Goal: Transaction & Acquisition: Purchase product/service

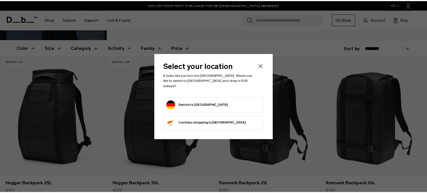
scroll to position [89, 0]
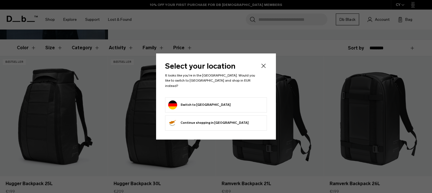
click at [265, 69] on icon "Close" at bounding box center [263, 65] width 7 height 7
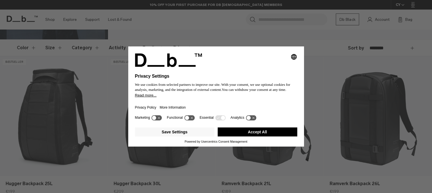
click at [238, 129] on button "Accept All" at bounding box center [258, 131] width 80 height 9
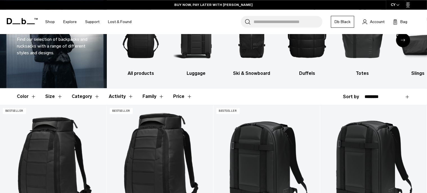
scroll to position [5, 0]
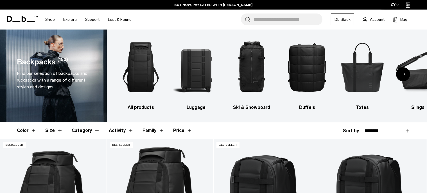
click at [79, 130] on button "Category" at bounding box center [86, 130] width 28 height 16
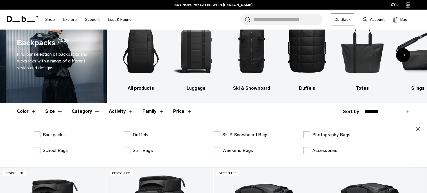
scroll to position [35, 0]
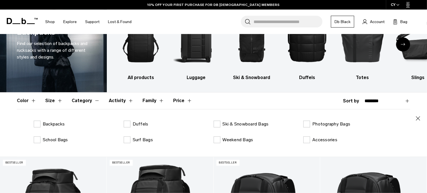
click at [78, 102] on button "Category" at bounding box center [86, 101] width 28 height 16
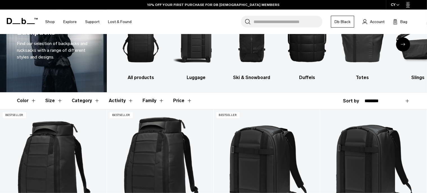
click at [118, 101] on button "Activity" at bounding box center [121, 101] width 25 height 16
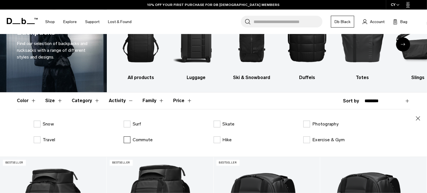
click at [128, 140] on label "Commute" at bounding box center [138, 139] width 29 height 7
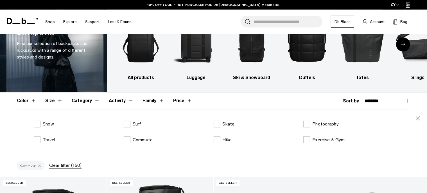
click at [120, 101] on button "Activity" at bounding box center [121, 101] width 25 height 16
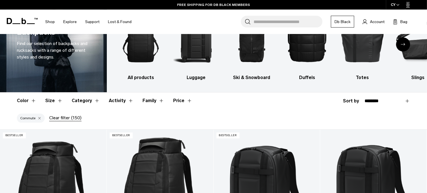
scroll to position [94, 0]
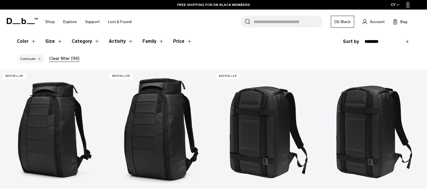
click at [120, 39] on button "Activity" at bounding box center [121, 41] width 25 height 16
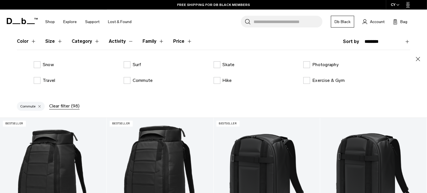
click at [115, 44] on button "Activity" at bounding box center [121, 41] width 25 height 16
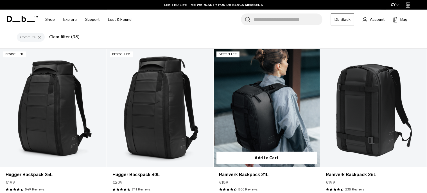
scroll to position [154, 0]
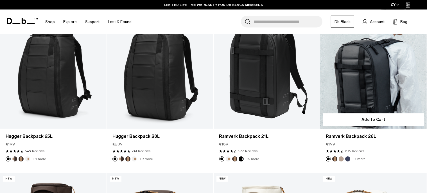
click at [375, 69] on link "Ramverk Backpack 26L" at bounding box center [374, 69] width 107 height 118
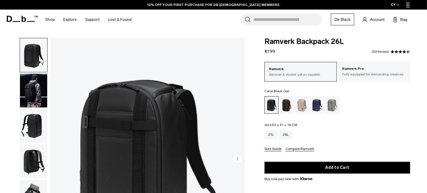
click at [29, 119] on img "button" at bounding box center [33, 126] width 27 height 34
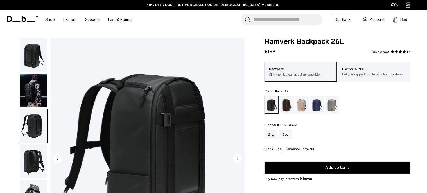
drag, startPoint x: 40, startPoint y: 160, endPoint x: 38, endPoint y: 164, distance: 4.0
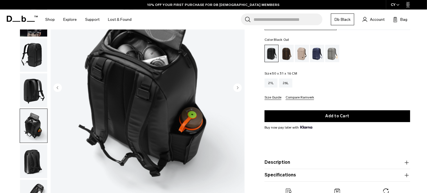
scroll to position [89, 0]
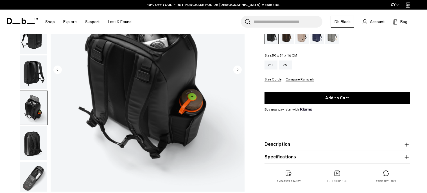
click at [28, 126] on img "button" at bounding box center [33, 143] width 27 height 34
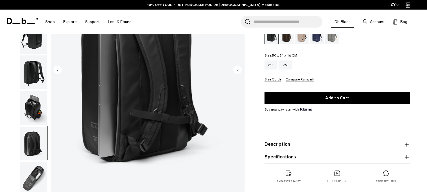
click at [30, 162] on img "button" at bounding box center [33, 179] width 27 height 34
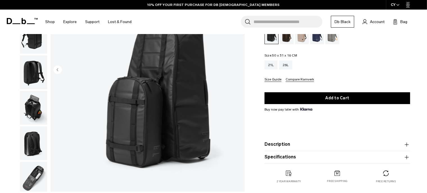
scroll to position [59, 0]
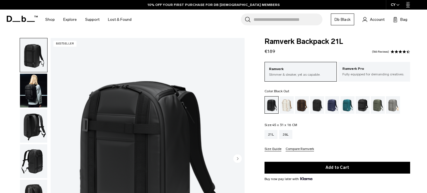
click at [30, 84] on img "button" at bounding box center [33, 91] width 27 height 34
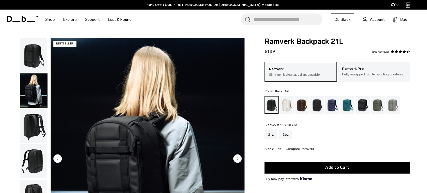
click at [32, 116] on img "button" at bounding box center [33, 126] width 27 height 34
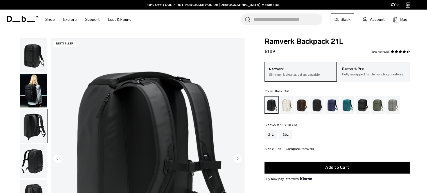
scroll to position [30, 0]
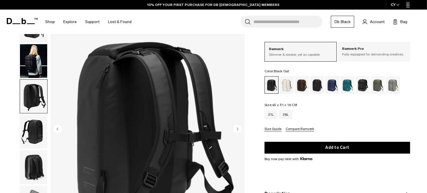
click at [30, 120] on img "button" at bounding box center [33, 132] width 27 height 34
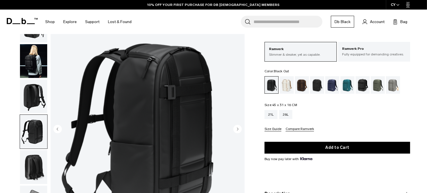
click at [34, 150] on img "button" at bounding box center [33, 167] width 27 height 34
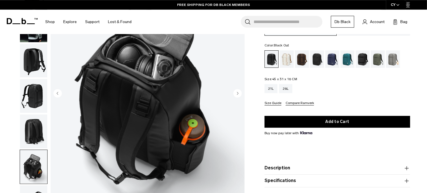
scroll to position [89, 0]
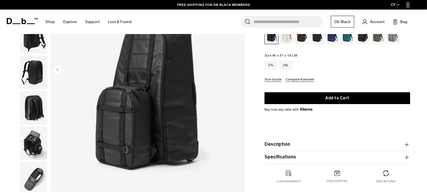
click at [33, 162] on img "button" at bounding box center [33, 179] width 27 height 34
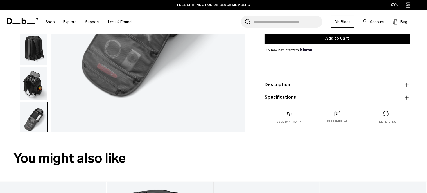
click at [33, 137] on img "button" at bounding box center [33, 154] width 27 height 34
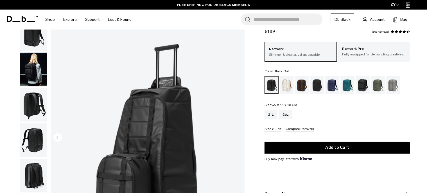
scroll to position [0, 0]
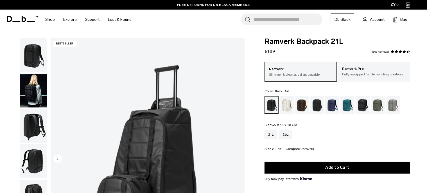
click at [38, 74] on img "button" at bounding box center [33, 91] width 27 height 34
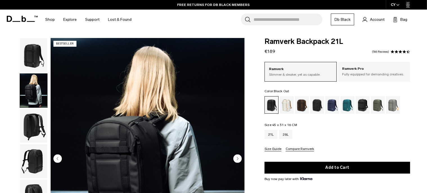
click at [32, 115] on img "button" at bounding box center [33, 126] width 27 height 34
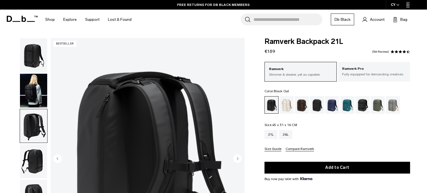
scroll to position [59, 0]
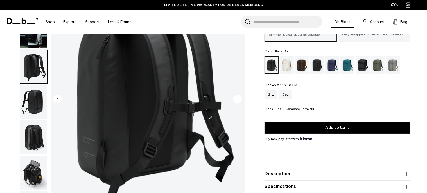
click at [36, 97] on ul at bounding box center [34, 100] width 28 height 243
click at [35, 85] on img "button" at bounding box center [33, 102] width 27 height 34
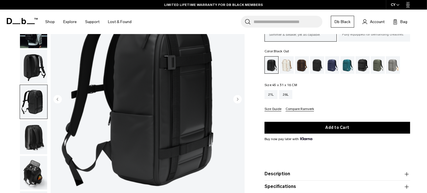
click at [33, 120] on img "button" at bounding box center [33, 137] width 27 height 34
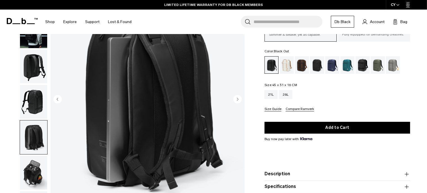
click at [32, 156] on img "button" at bounding box center [33, 173] width 27 height 34
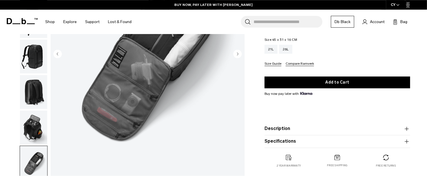
scroll to position [119, 0]
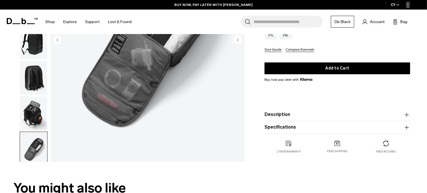
click at [32, 167] on img "button" at bounding box center [33, 184] width 27 height 34
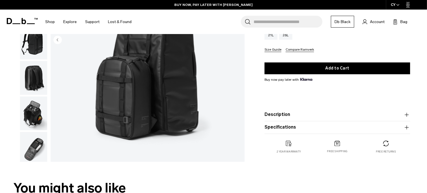
click at [41, 132] on img "button" at bounding box center [33, 149] width 27 height 34
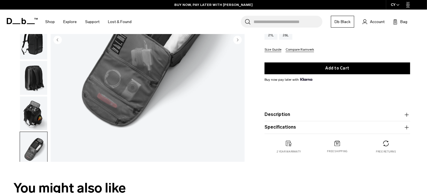
click at [31, 97] on img "button" at bounding box center [33, 114] width 27 height 34
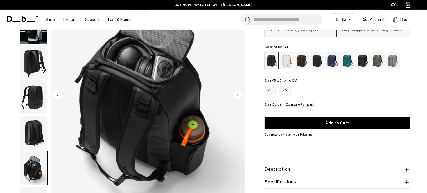
scroll to position [59, 0]
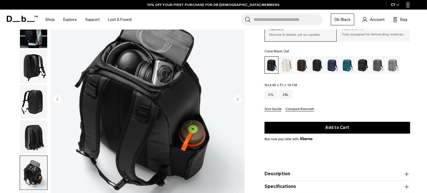
click at [32, 120] on img "button" at bounding box center [33, 137] width 27 height 34
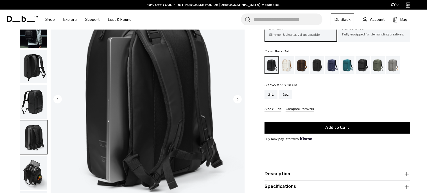
click at [35, 85] on img "button" at bounding box center [33, 102] width 27 height 34
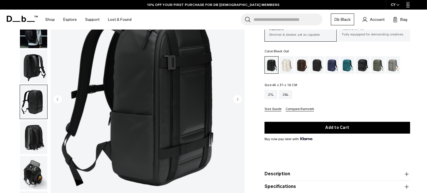
click at [41, 156] on img "button" at bounding box center [33, 173] width 27 height 34
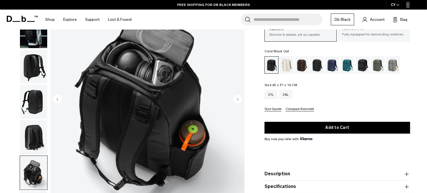
click at [31, 85] on img "button" at bounding box center [33, 102] width 27 height 34
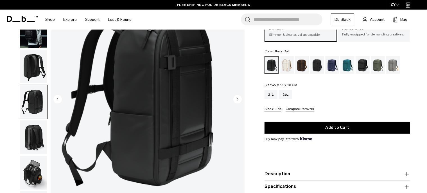
click at [33, 59] on img "button" at bounding box center [33, 67] width 27 height 34
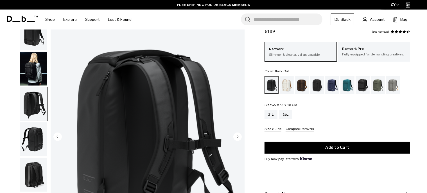
scroll to position [30, 0]
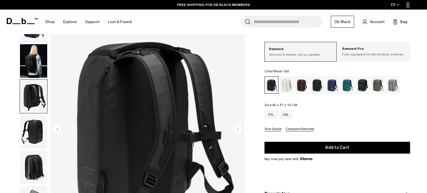
click at [33, 60] on img "button" at bounding box center [33, 61] width 27 height 34
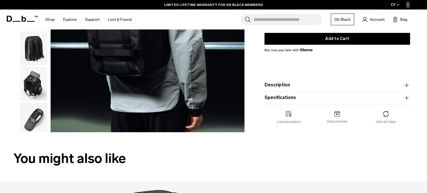
scroll to position [0, 0]
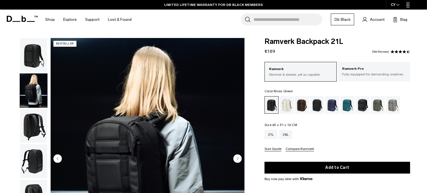
click at [377, 105] on div "Moss Green" at bounding box center [378, 104] width 14 height 17
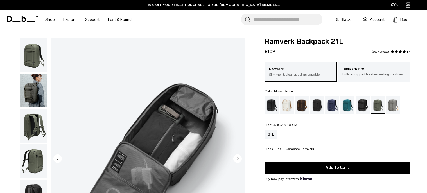
scroll to position [89, 0]
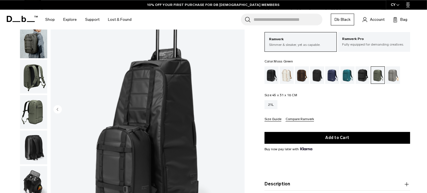
scroll to position [59, 0]
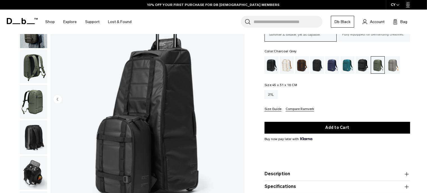
click at [318, 68] on div "Charcoal Grey" at bounding box center [317, 64] width 14 height 17
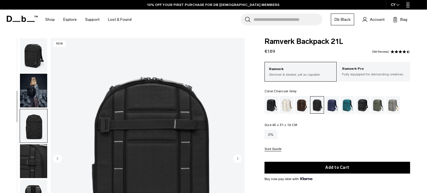
scroll to position [23, 0]
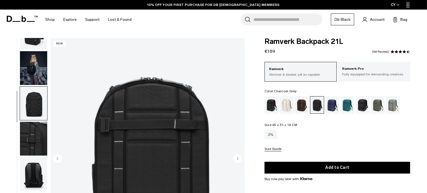
click at [31, 157] on img "button" at bounding box center [33, 174] width 27 height 34
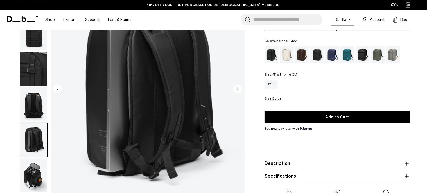
scroll to position [59, 0]
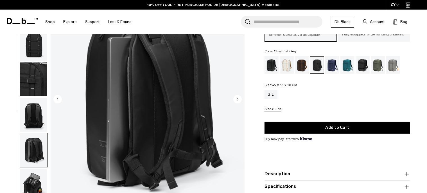
click at [27, 162] on ul at bounding box center [34, 100] width 28 height 243
click at [29, 169] on img "button" at bounding box center [33, 186] width 27 height 34
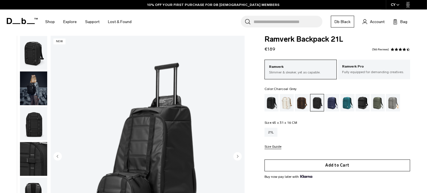
scroll to position [0, 0]
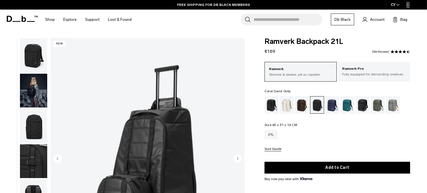
click at [389, 104] on div "Sand Grey" at bounding box center [393, 104] width 14 height 17
